Goal: Subscribe to service/newsletter

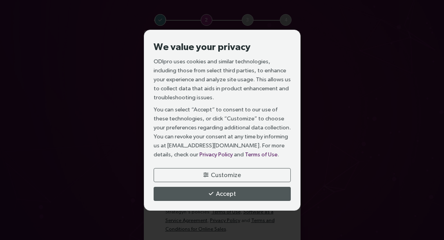
click at [173, 201] on button "Accept" at bounding box center [221, 194] width 137 height 14
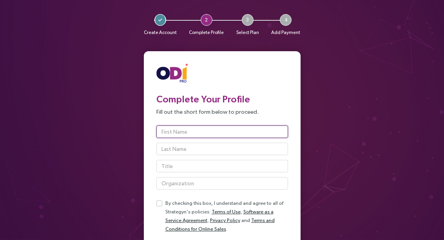
click at [180, 137] on input "text" at bounding box center [222, 132] width 132 height 13
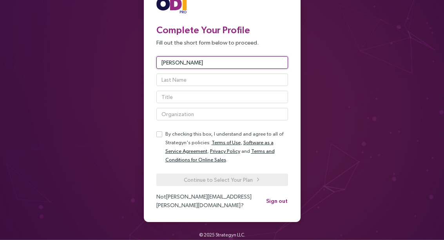
type input "[PERSON_NAME]"
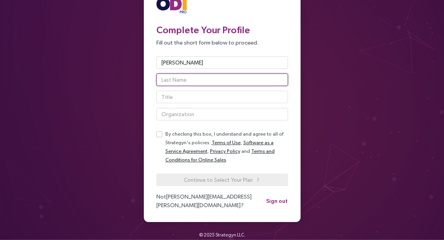
click at [159, 76] on input "text" at bounding box center [222, 80] width 132 height 13
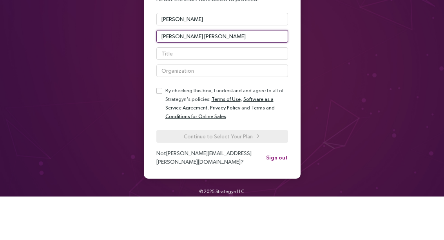
type input "[PERSON_NAME] [PERSON_NAME]"
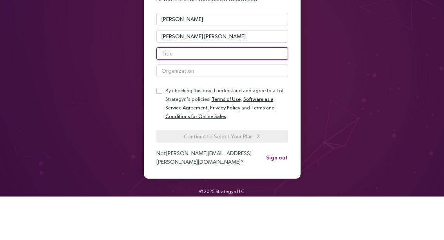
click at [165, 91] on input "text" at bounding box center [222, 97] width 132 height 13
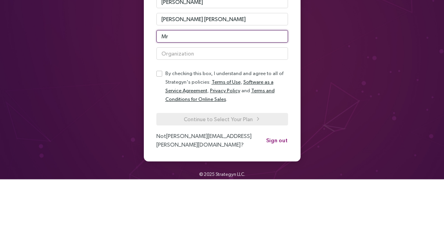
type input "Mr"
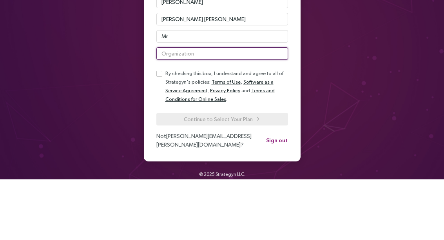
click at [162, 108] on input "text" at bounding box center [222, 114] width 132 height 13
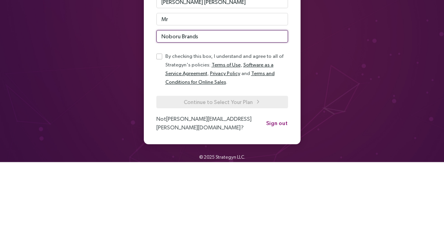
type input "Noboru Brands"
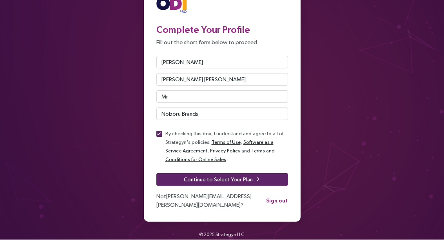
click at [166, 178] on button "Continue to Select Your Plan" at bounding box center [222, 180] width 132 height 13
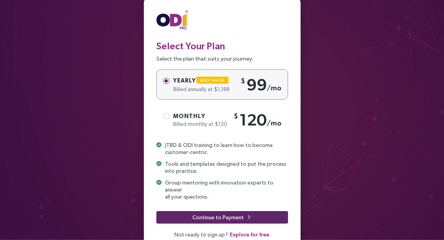
scroll to position [55, 0]
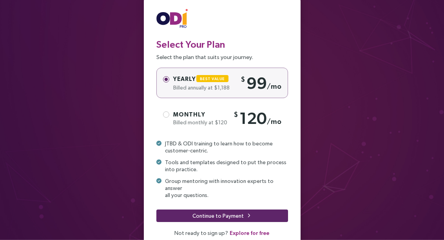
click at [161, 120] on label "Monthly Billed monthly at $120 $ 120 /mo" at bounding box center [222, 118] width 132 height 31
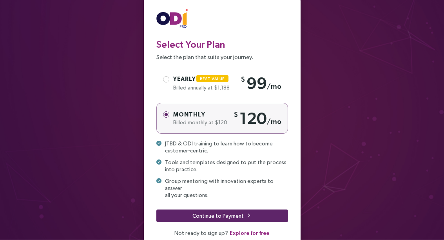
click at [235, 229] on span "Explore for free" at bounding box center [249, 233] width 40 height 9
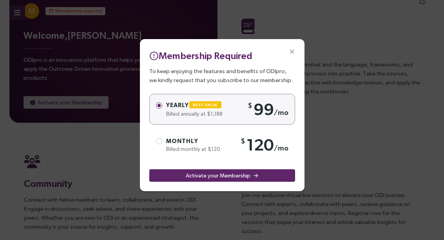
scroll to position [21, 0]
click at [385, 127] on div "Membership Required To keep enjoying the features and benefits of ODIpro, we ki…" at bounding box center [222, 120] width 444 height 240
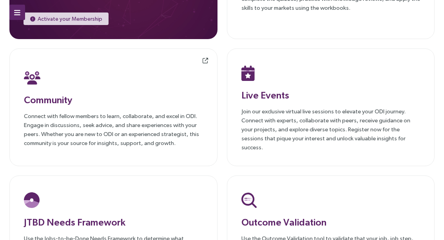
scroll to position [0, 0]
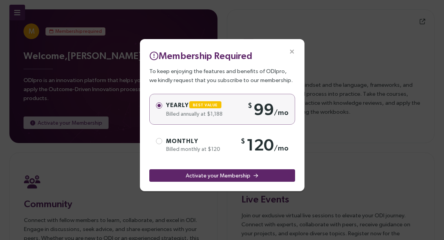
click at [156, 52] on icon at bounding box center [154, 56] width 9 height 9
click at [98, 154] on div "Membership Required To keep enjoying the features and benefits of ODIpro, we ki…" at bounding box center [222, 120] width 444 height 240
